Goal: Task Accomplishment & Management: Use online tool/utility

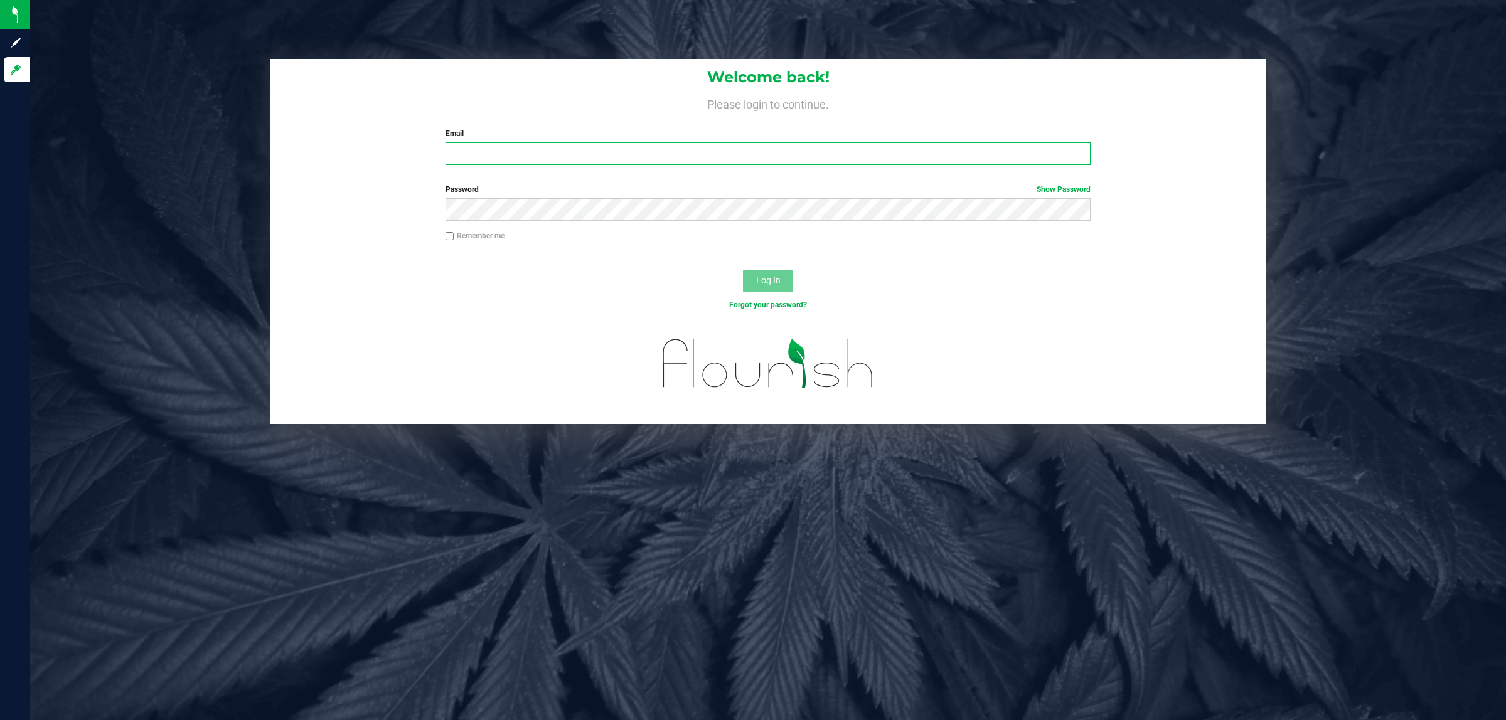
click at [537, 164] on input "Email" at bounding box center [768, 153] width 646 height 23
type input "[EMAIL_ADDRESS][DOMAIN_NAME]"
click at [743, 270] on button "Log In" at bounding box center [768, 281] width 50 height 23
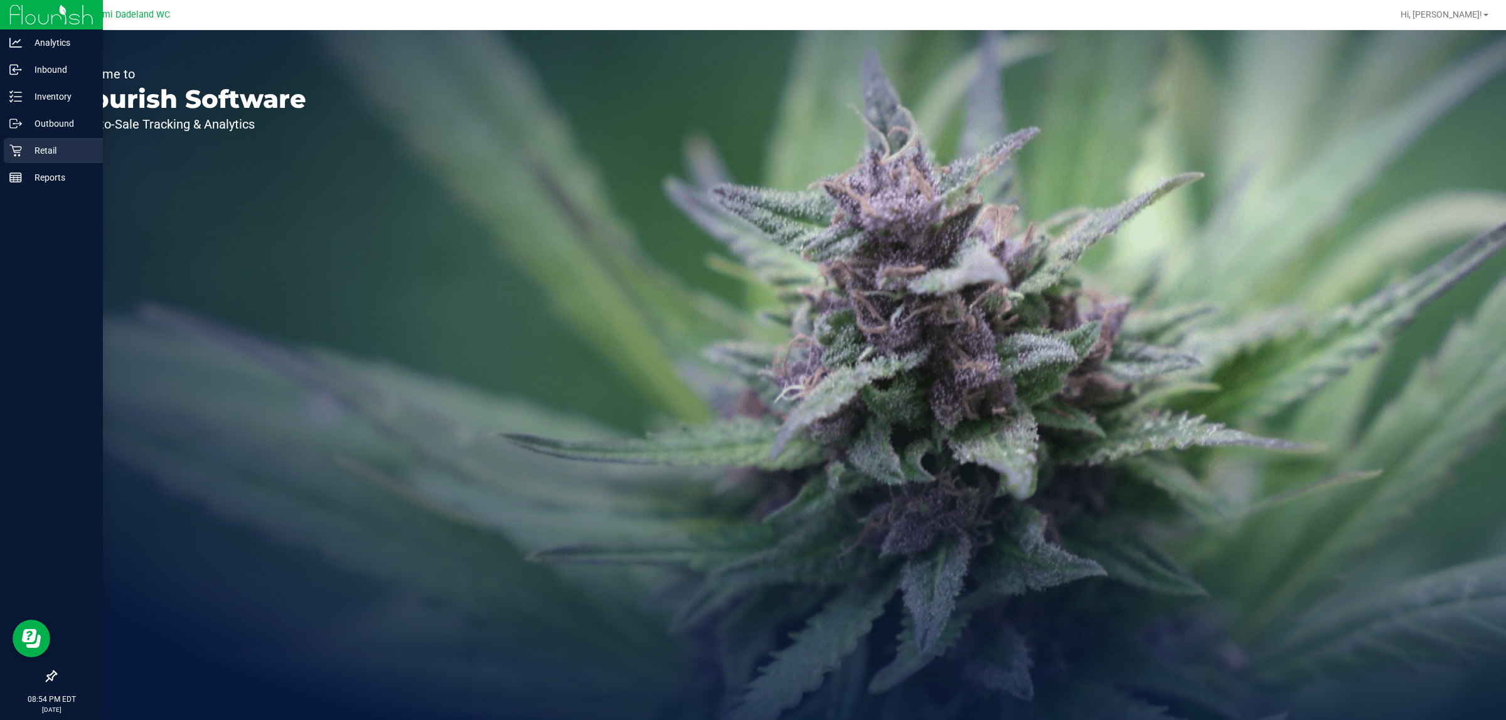
click at [17, 151] on icon at bounding box center [15, 150] width 13 height 13
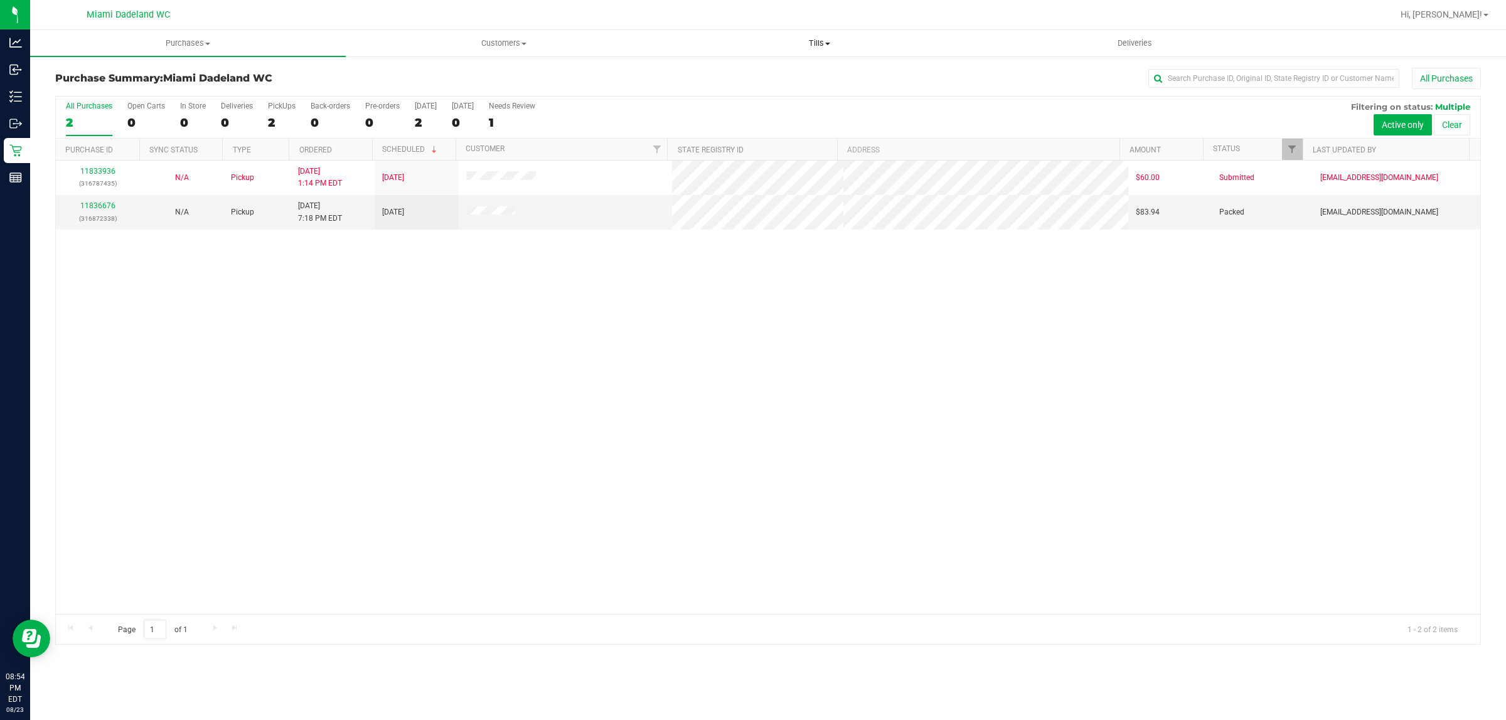
click at [814, 38] on span "Tills" at bounding box center [819, 43] width 314 height 11
click at [700, 92] on span "Reconcile e-payments" at bounding box center [723, 90] width 125 height 11
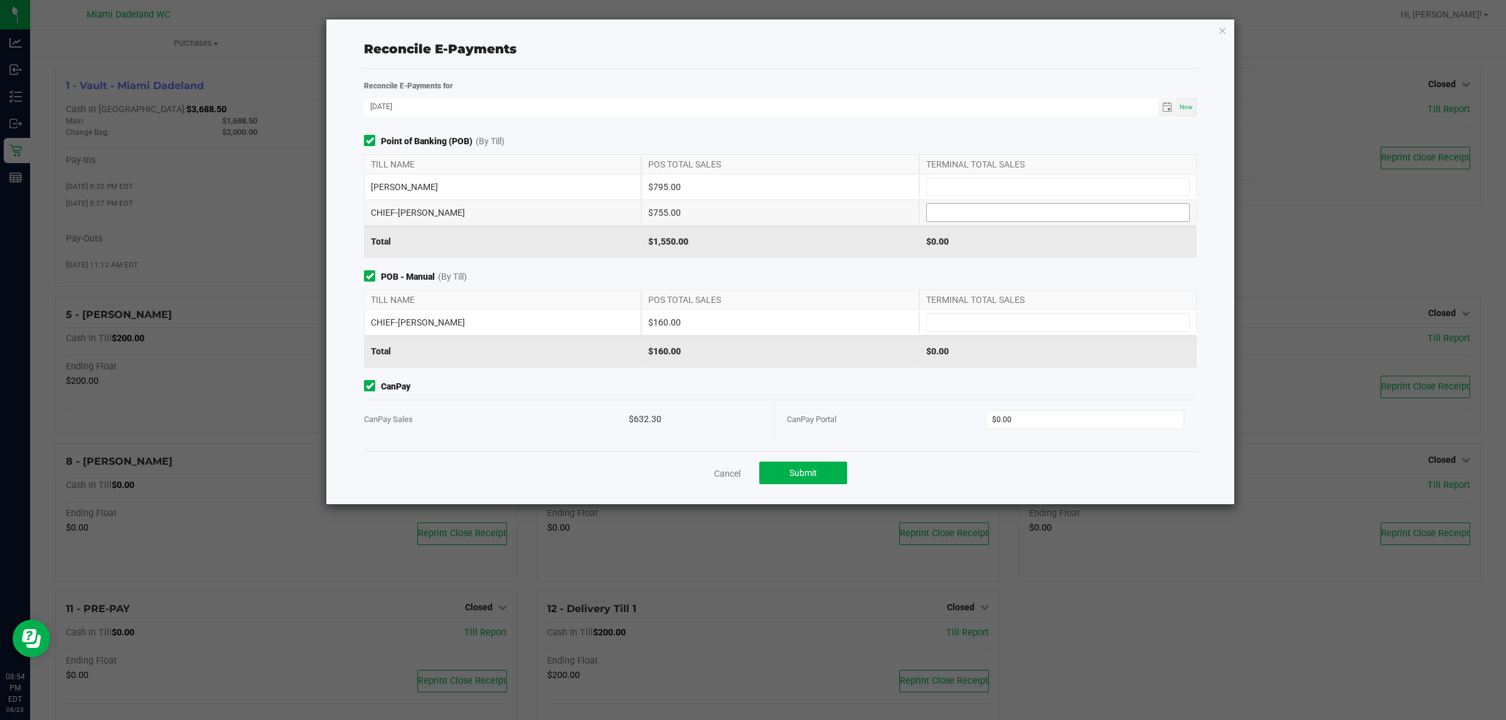
click at [1068, 208] on input at bounding box center [1058, 213] width 262 height 18
click at [1040, 186] on input at bounding box center [1058, 187] width 262 height 18
click at [794, 245] on div "$1,550.00" at bounding box center [779, 241] width 277 height 31
click at [946, 206] on input at bounding box center [1058, 213] width 262 height 18
type input "$755.00"
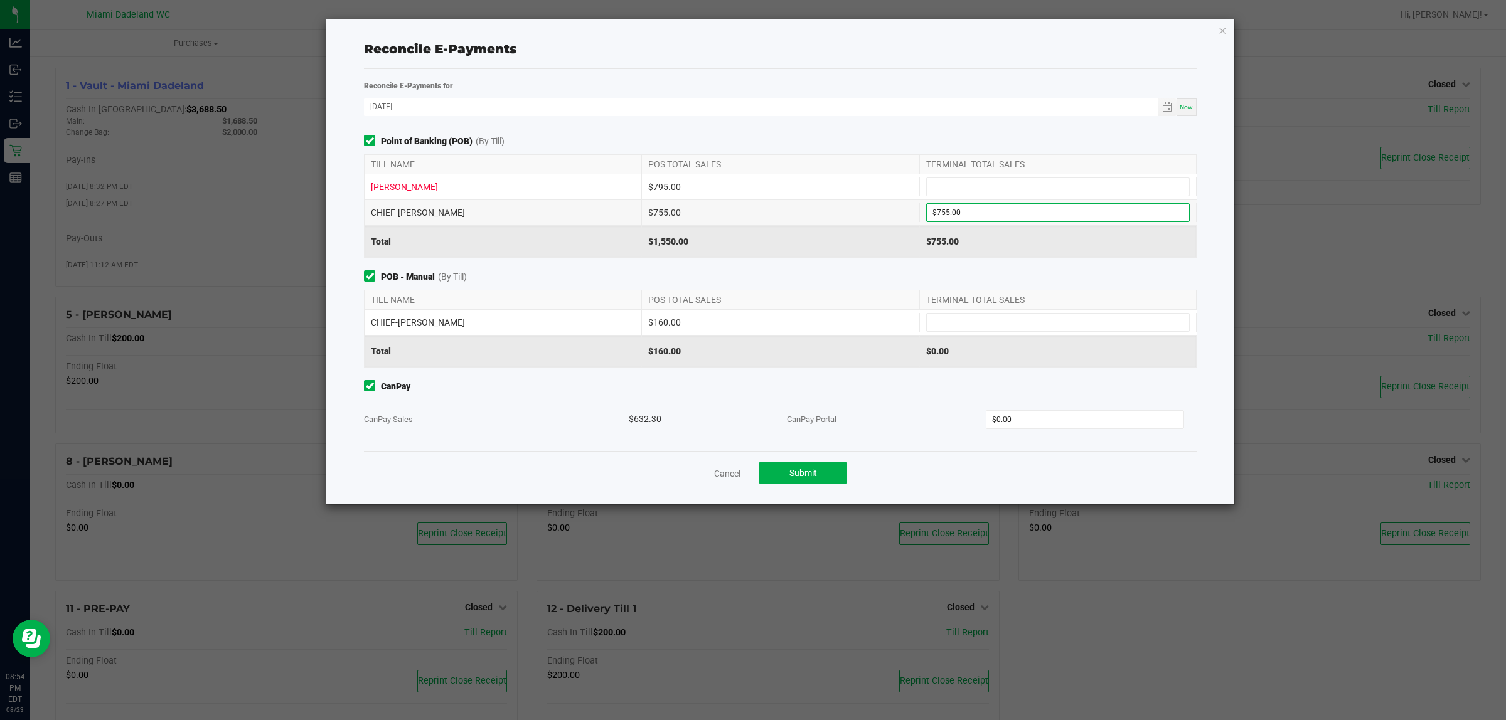
click at [970, 335] on div "CHIEF-WINCHLEY $160.00" at bounding box center [780, 322] width 833 height 25
click at [955, 321] on input at bounding box center [1058, 323] width 262 height 18
type input "$160.00"
click at [948, 179] on input at bounding box center [1058, 187] width 262 height 18
type input "$795.00"
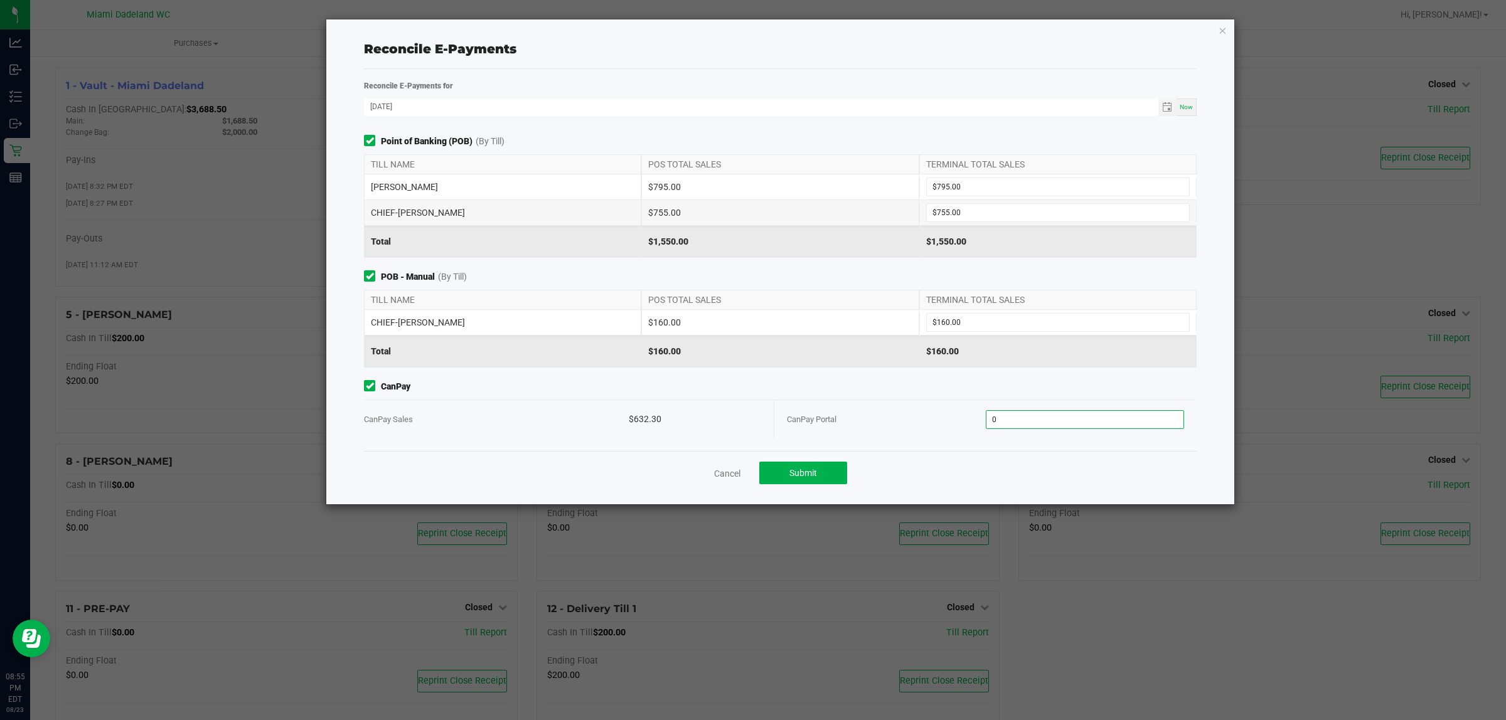
click at [1008, 415] on input "0" at bounding box center [1085, 420] width 198 height 18
type input "$632.30"
click at [892, 407] on div "CanPay Portal" at bounding box center [886, 419] width 199 height 38
click at [782, 474] on button "Submit" at bounding box center [803, 473] width 88 height 23
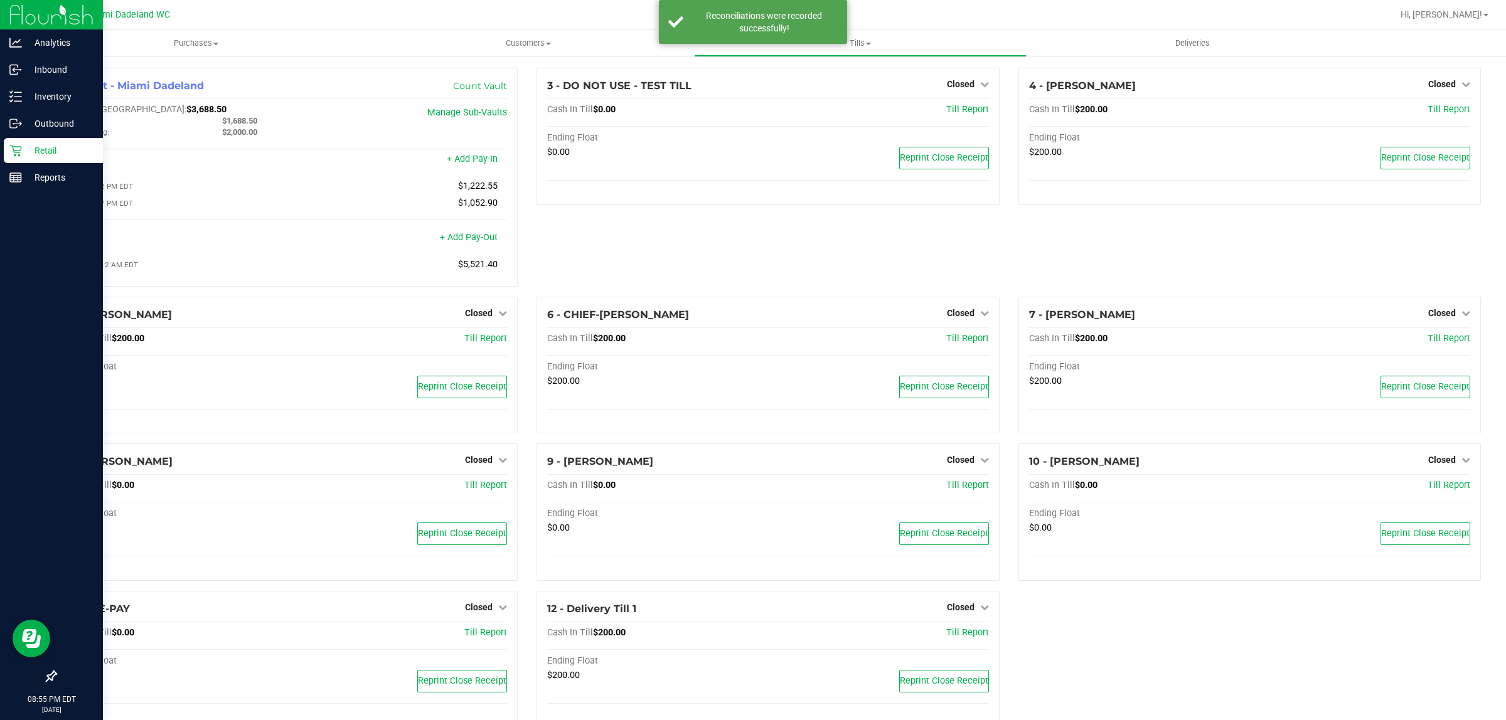
click at [13, 145] on icon at bounding box center [15, 150] width 13 height 13
